Goal: Task Accomplishment & Management: Use online tool/utility

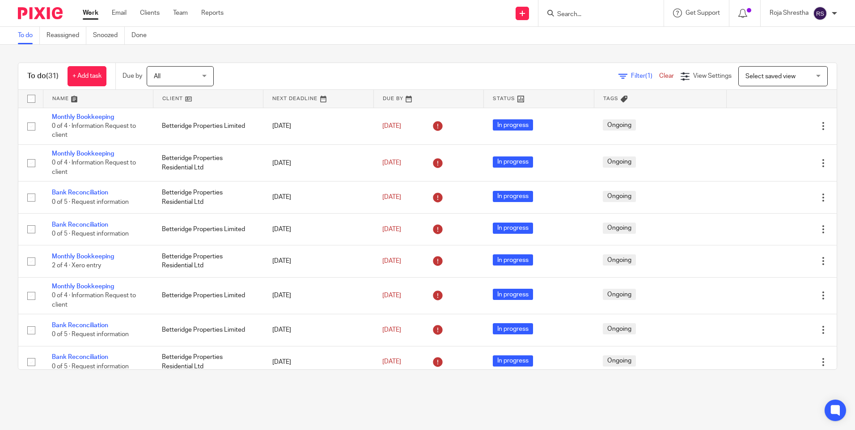
scroll to position [626, 0]
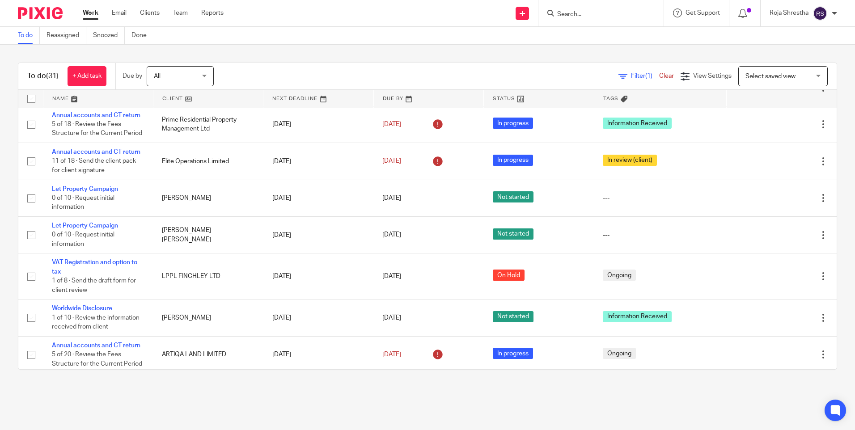
click at [596, 11] on input "Search" at bounding box center [597, 15] width 81 height 8
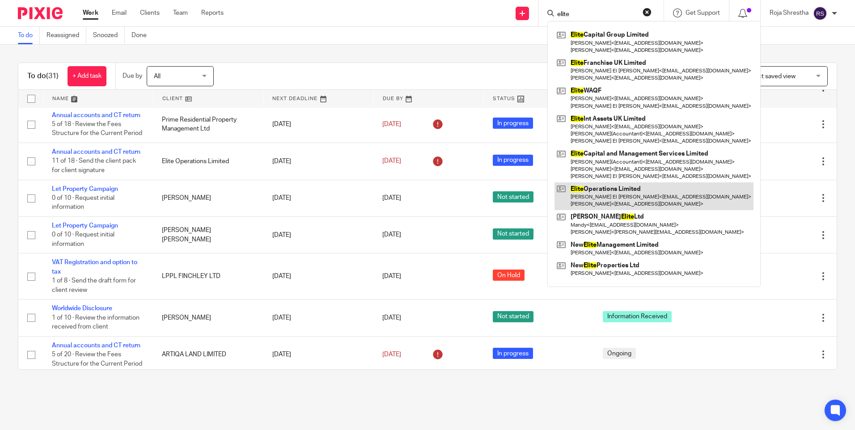
type input "elite"
click at [637, 196] on link at bounding box center [654, 197] width 199 height 28
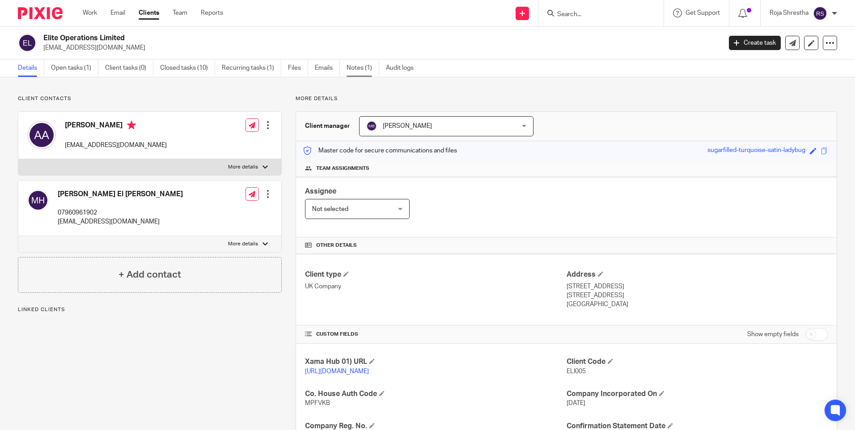
click at [357, 65] on link "Notes (1)" at bounding box center [363, 68] width 33 height 17
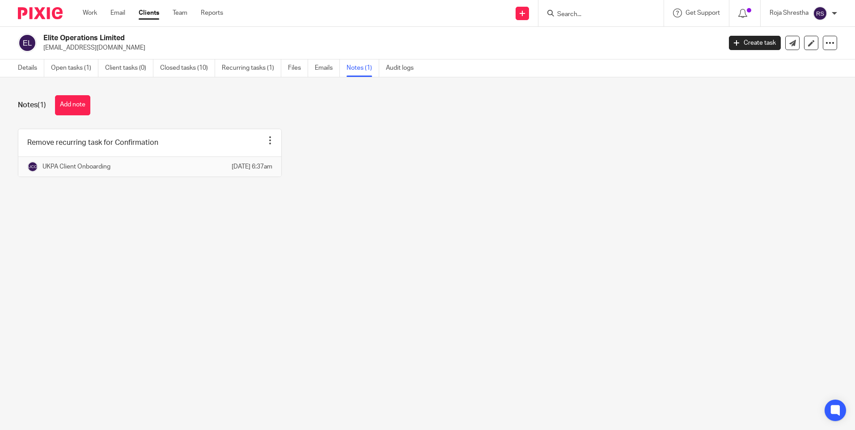
drag, startPoint x: 66, startPoint y: 99, endPoint x: 93, endPoint y: 94, distance: 26.8
click at [67, 99] on button "Add note" at bounding box center [72, 105] width 35 height 20
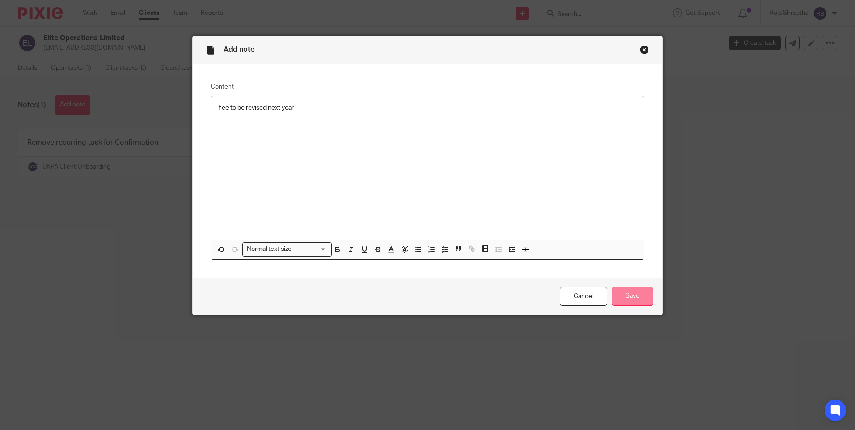
drag, startPoint x: 634, startPoint y: 291, endPoint x: 647, endPoint y: 283, distance: 15.7
click at [633, 291] on input "Save" at bounding box center [633, 296] width 42 height 19
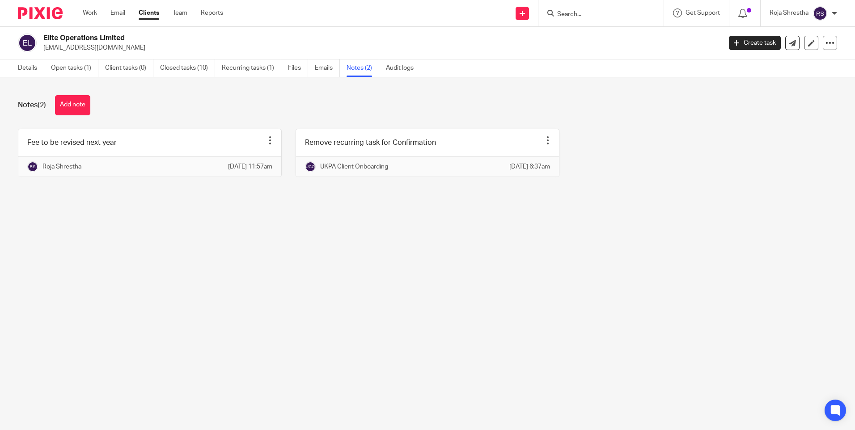
click at [575, 11] on input "Search" at bounding box center [597, 15] width 81 height 8
type input "triity"
click at [590, 29] on link at bounding box center [630, 38] width 151 height 21
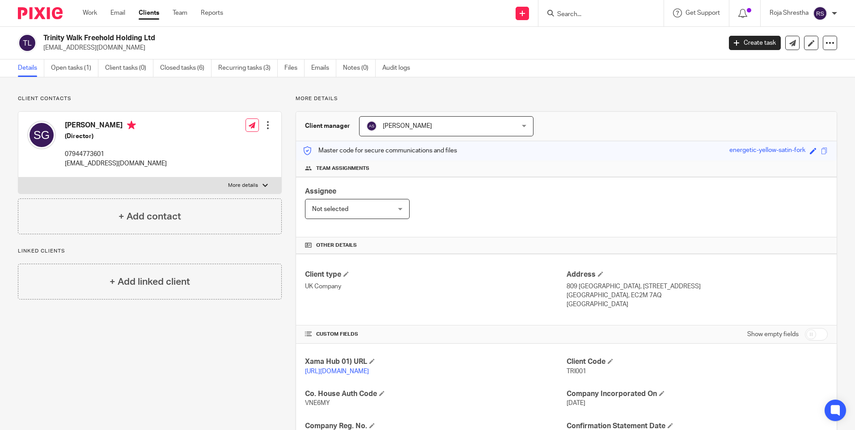
click at [582, 10] on form at bounding box center [604, 13] width 95 height 11
click at [591, 12] on input "Search" at bounding box center [597, 15] width 81 height 8
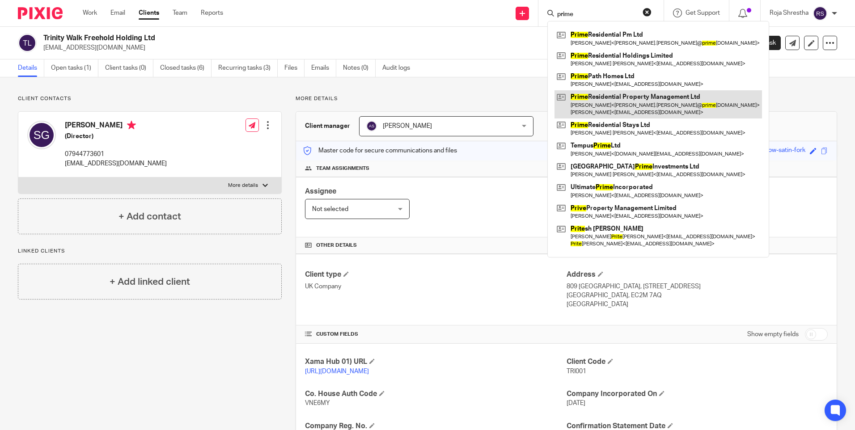
type input "prime"
click at [623, 99] on link at bounding box center [659, 104] width 208 height 28
